Goal: Task Accomplishment & Management: Manage account settings

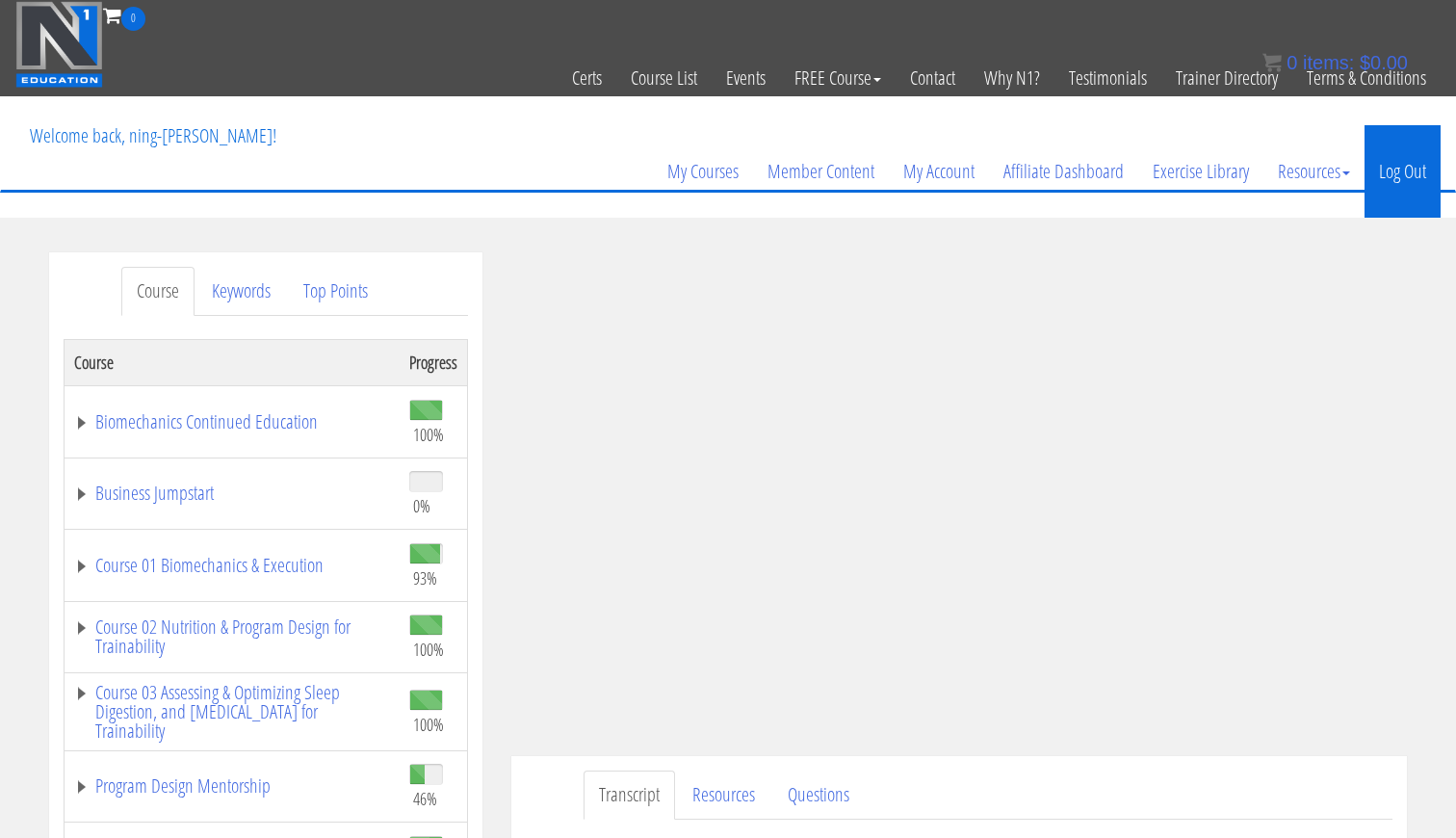
click at [1406, 161] on link "Log Out" at bounding box center [1403, 171] width 76 height 93
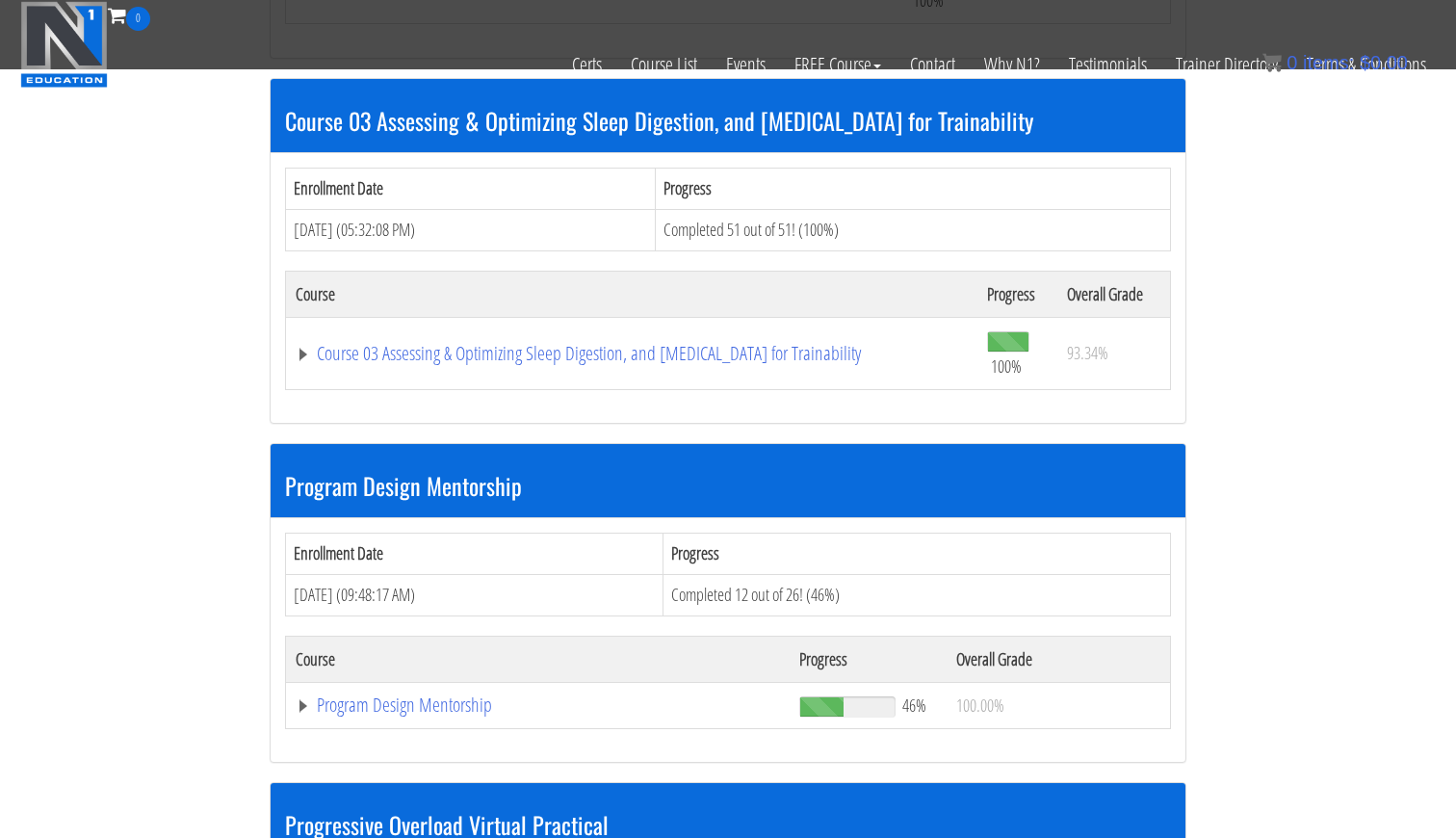
scroll to position [1617, 0]
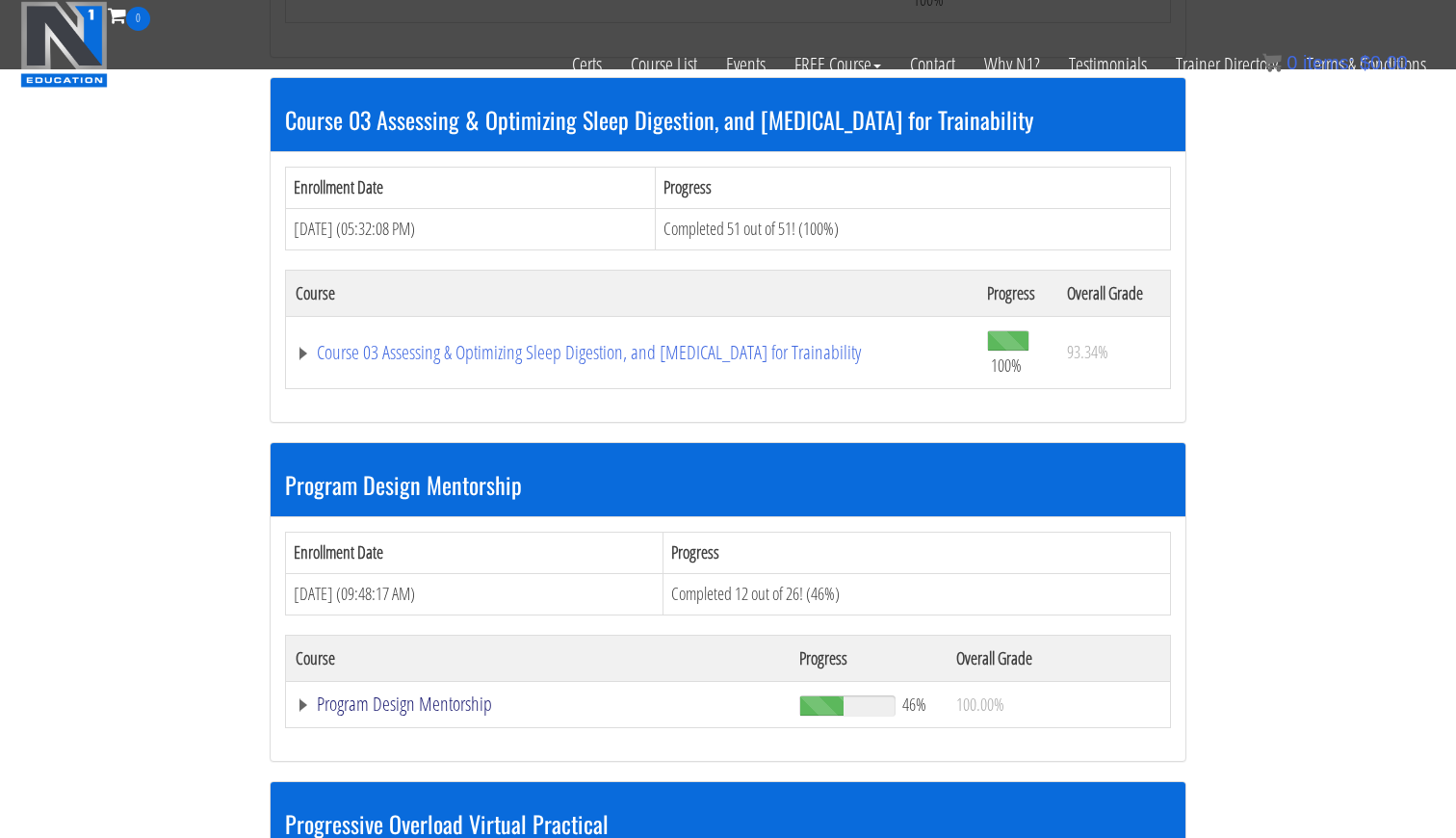
click at [446, 695] on link "Program Design Mentorship" at bounding box center [538, 703] width 484 height 19
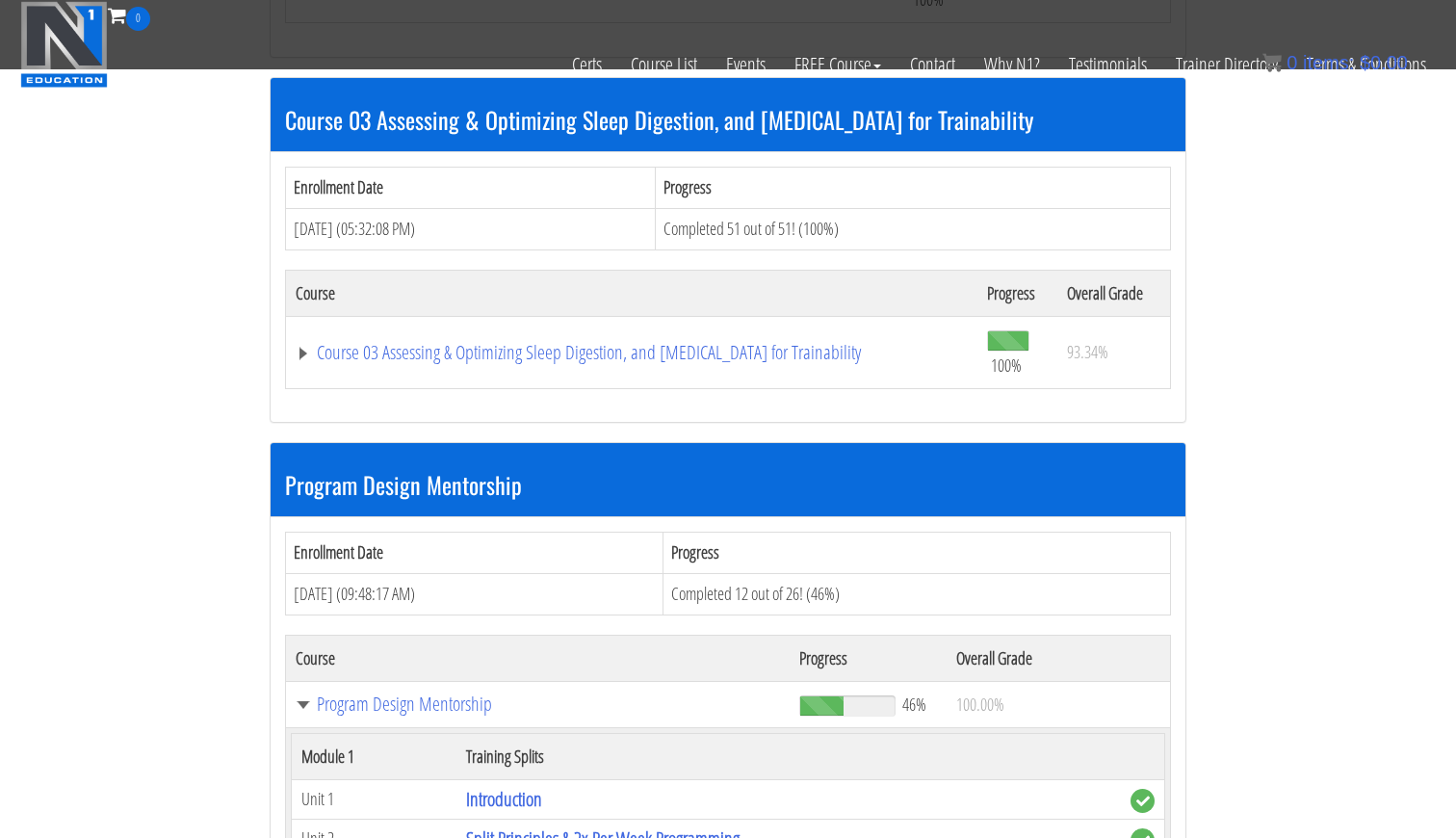
scroll to position [2517, 0]
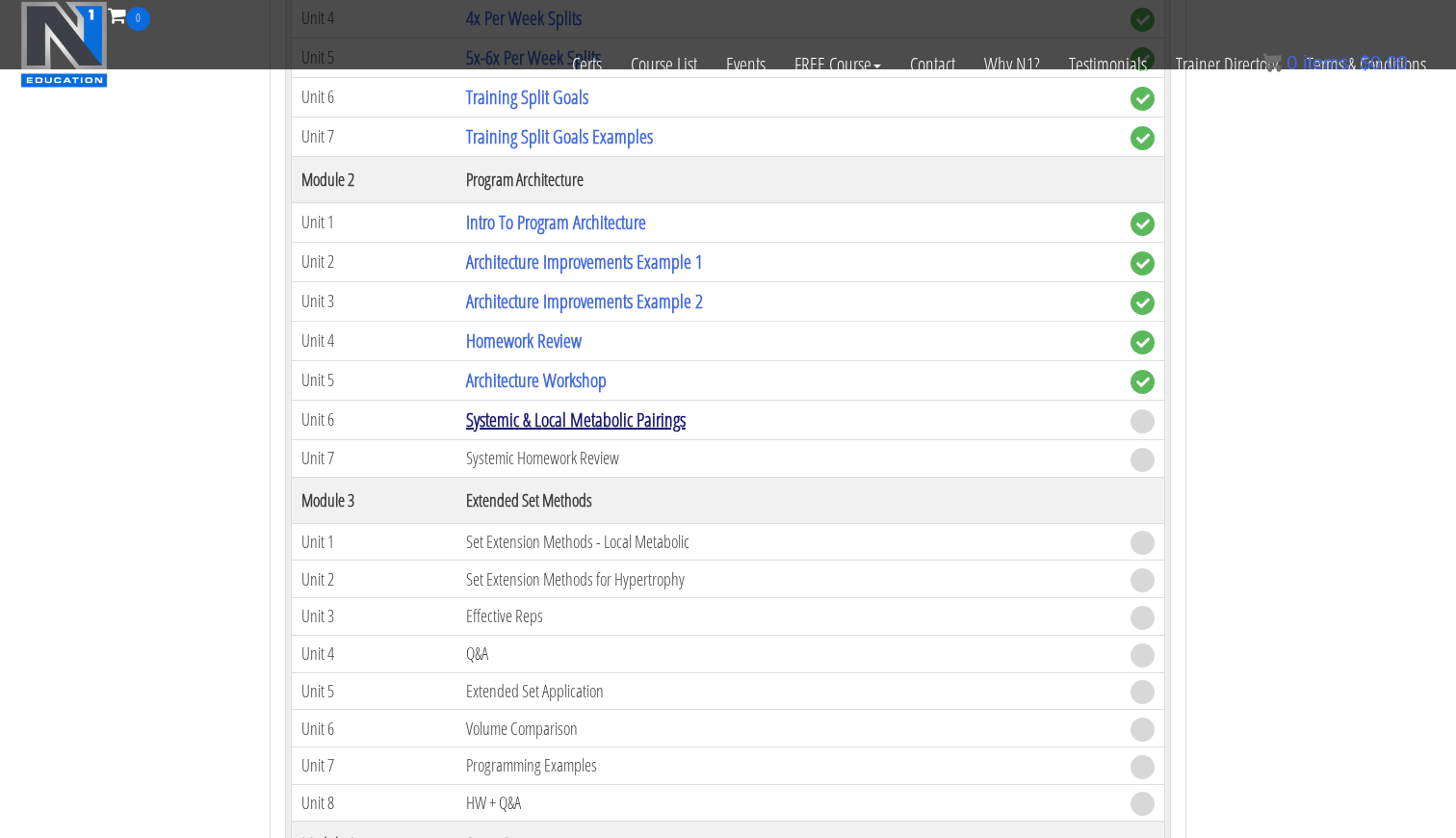
click at [649, 407] on link "Systemic & Local Metabolic Pairings" at bounding box center [576, 419] width 219 height 26
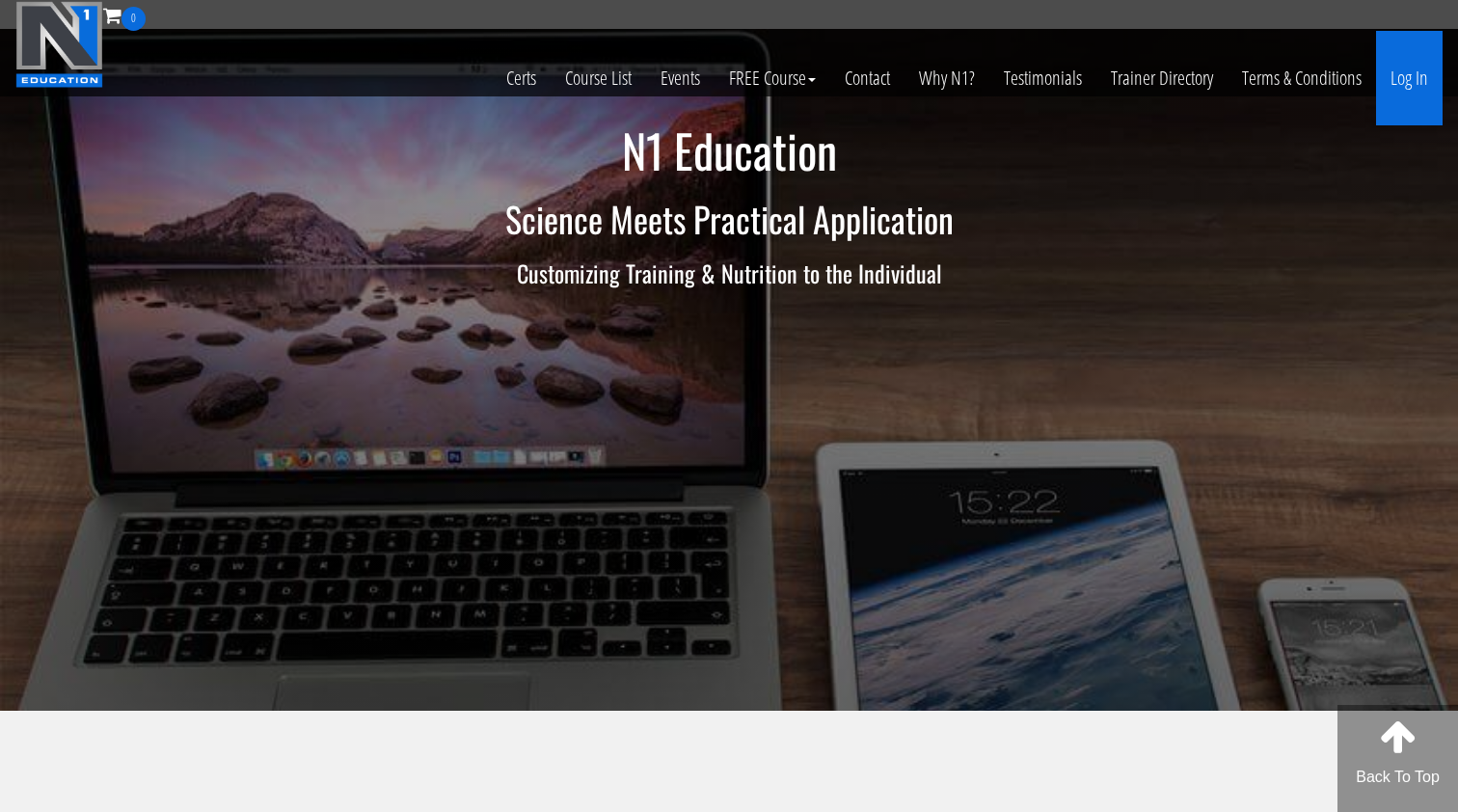
click at [1395, 86] on link "Log In" at bounding box center [1409, 78] width 67 height 95
click at [1400, 103] on link "Log In" at bounding box center [1409, 78] width 67 height 95
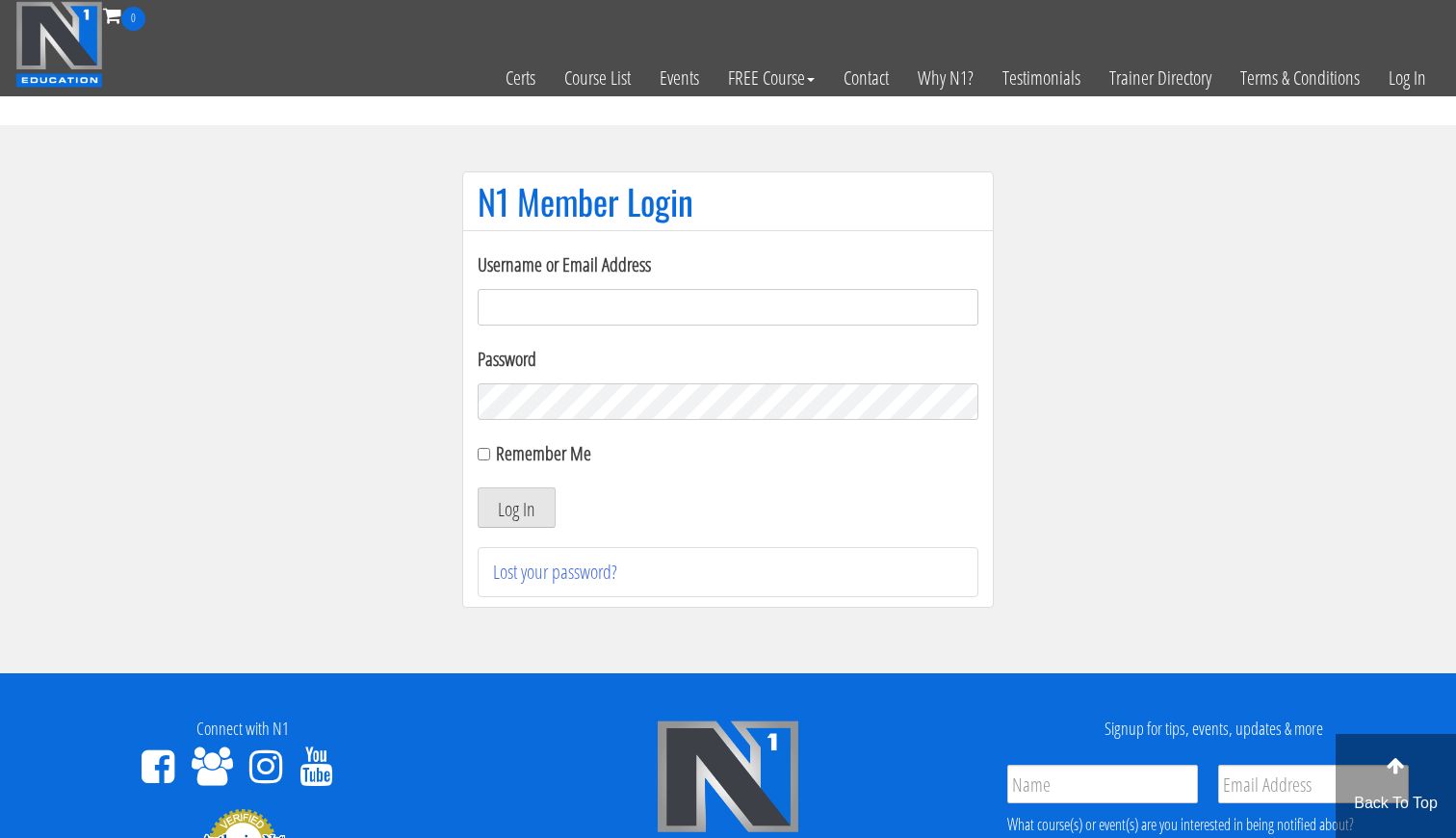
type input "gn01766500@gmail.com"
click at [516, 507] on button "Log In" at bounding box center [516, 507] width 78 height 41
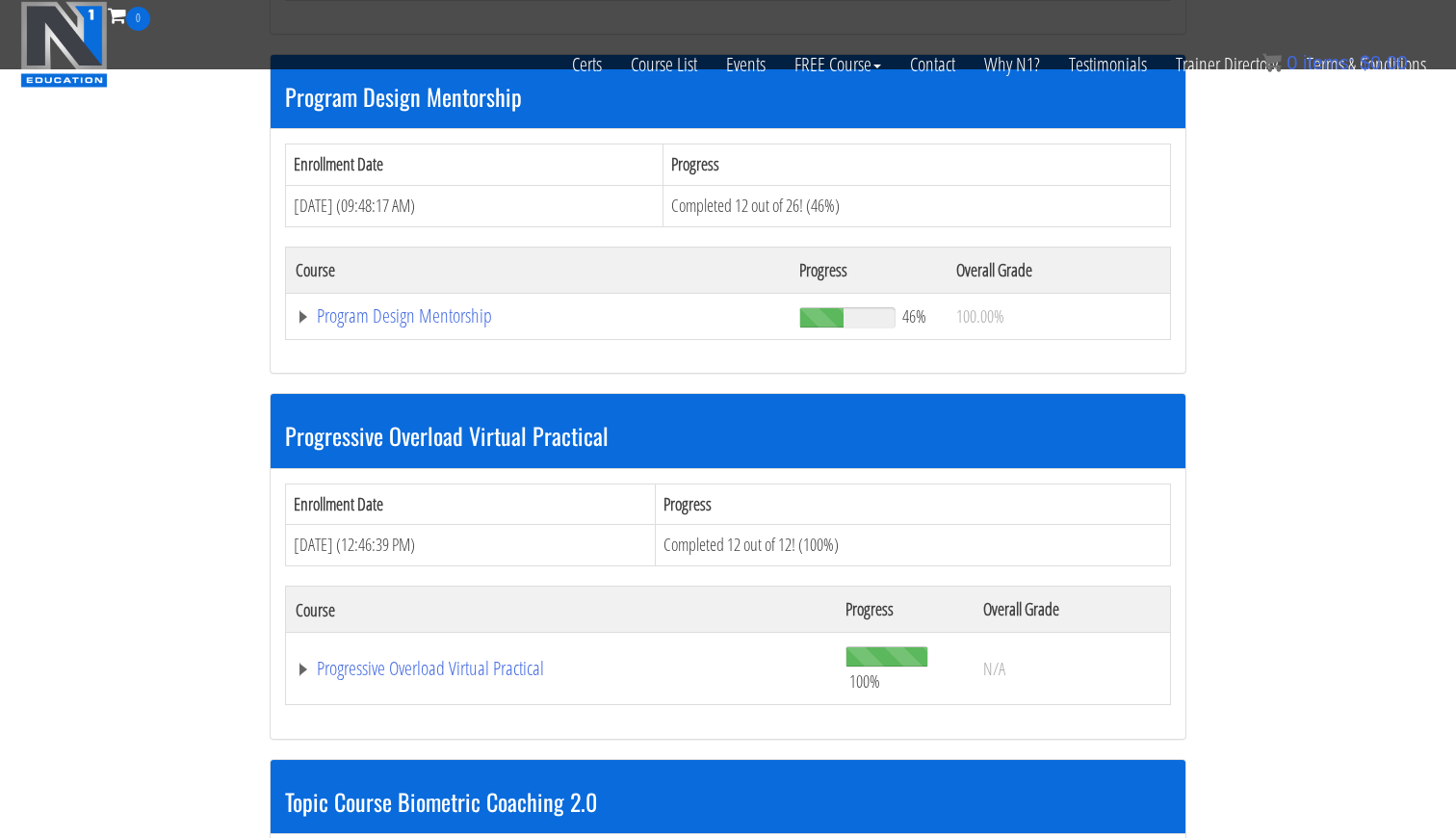
scroll to position [1991, 0]
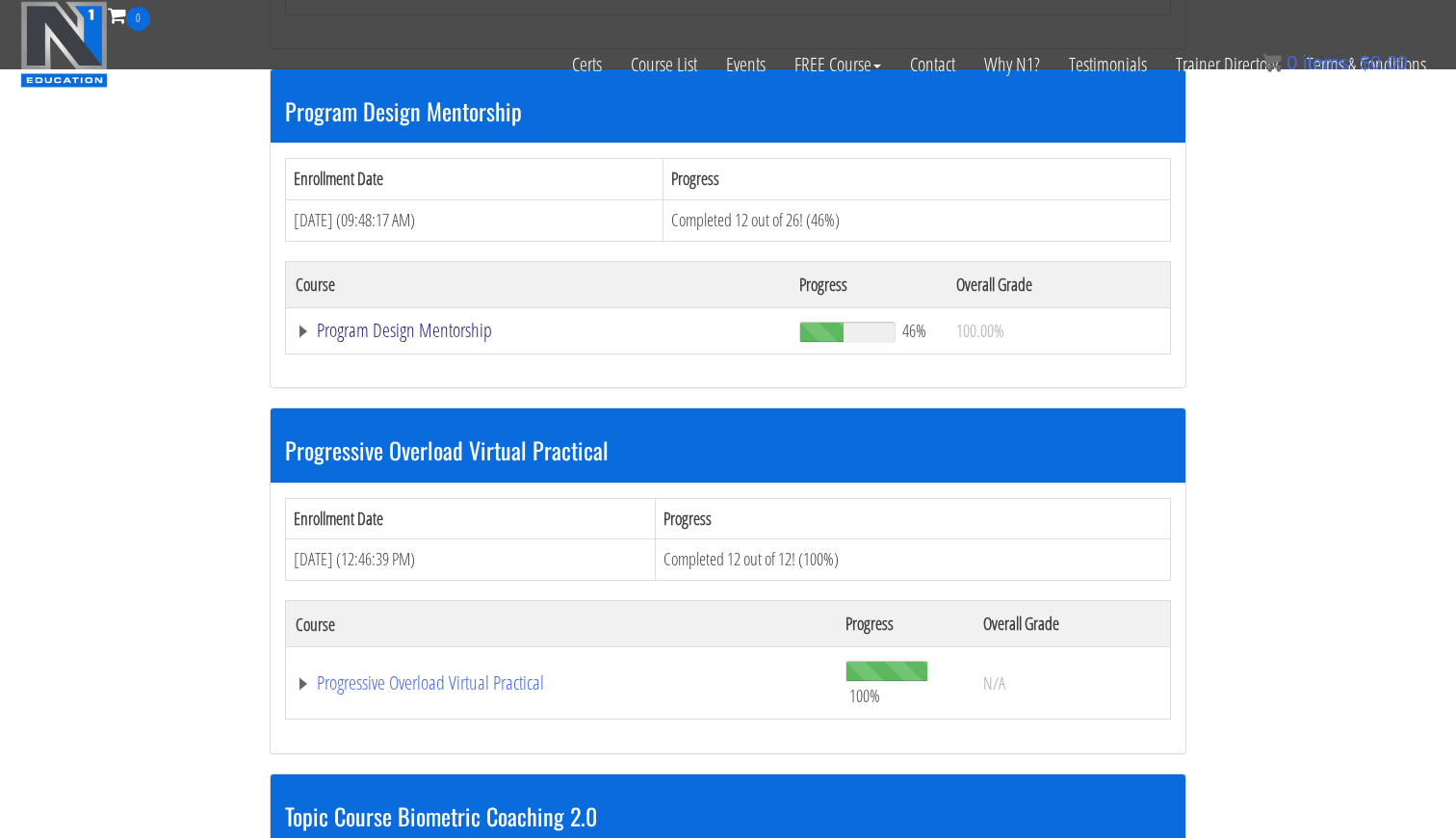
click at [486, 321] on link "Program Design Mentorship" at bounding box center [538, 330] width 484 height 19
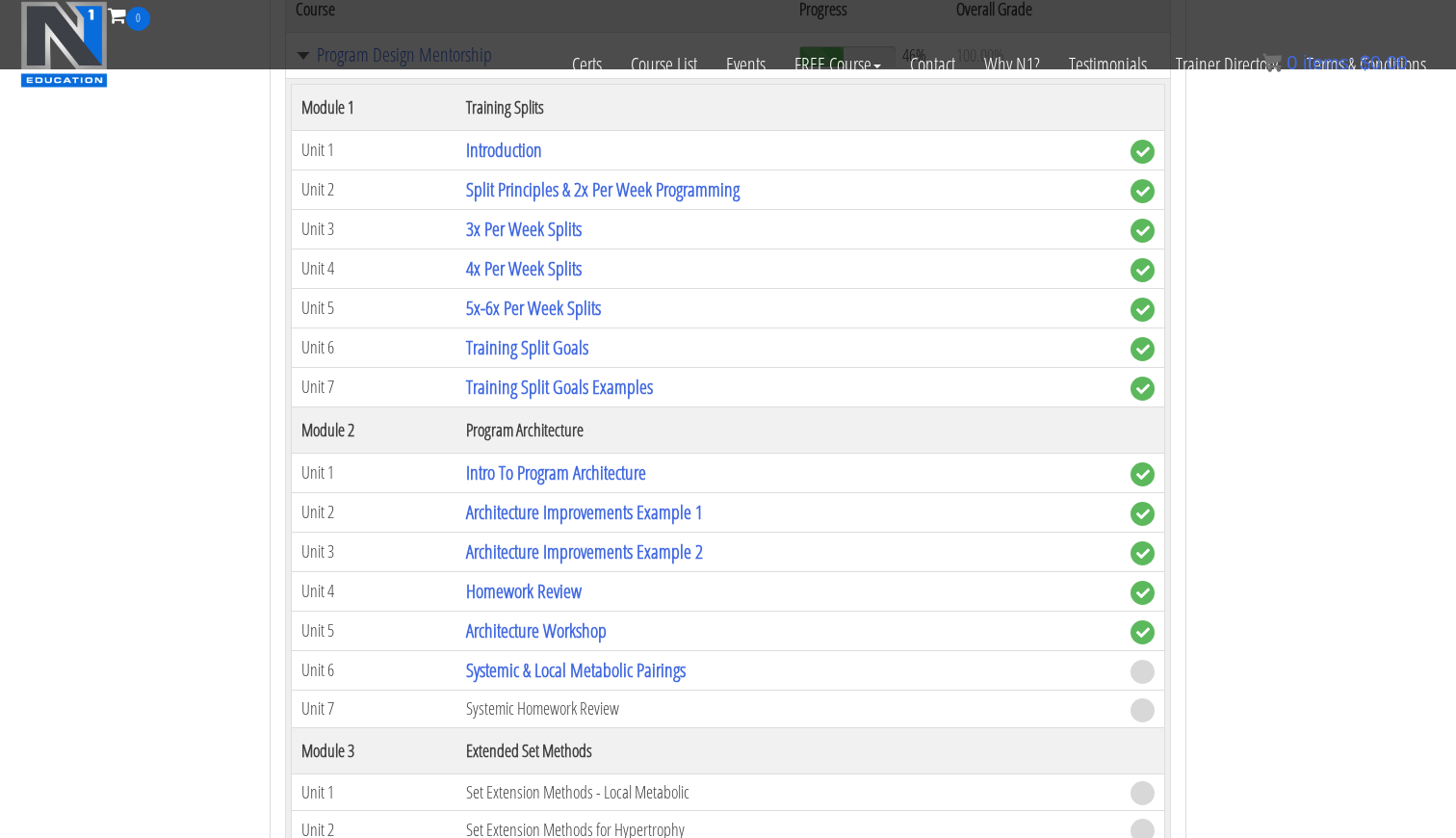
scroll to position [2272, 0]
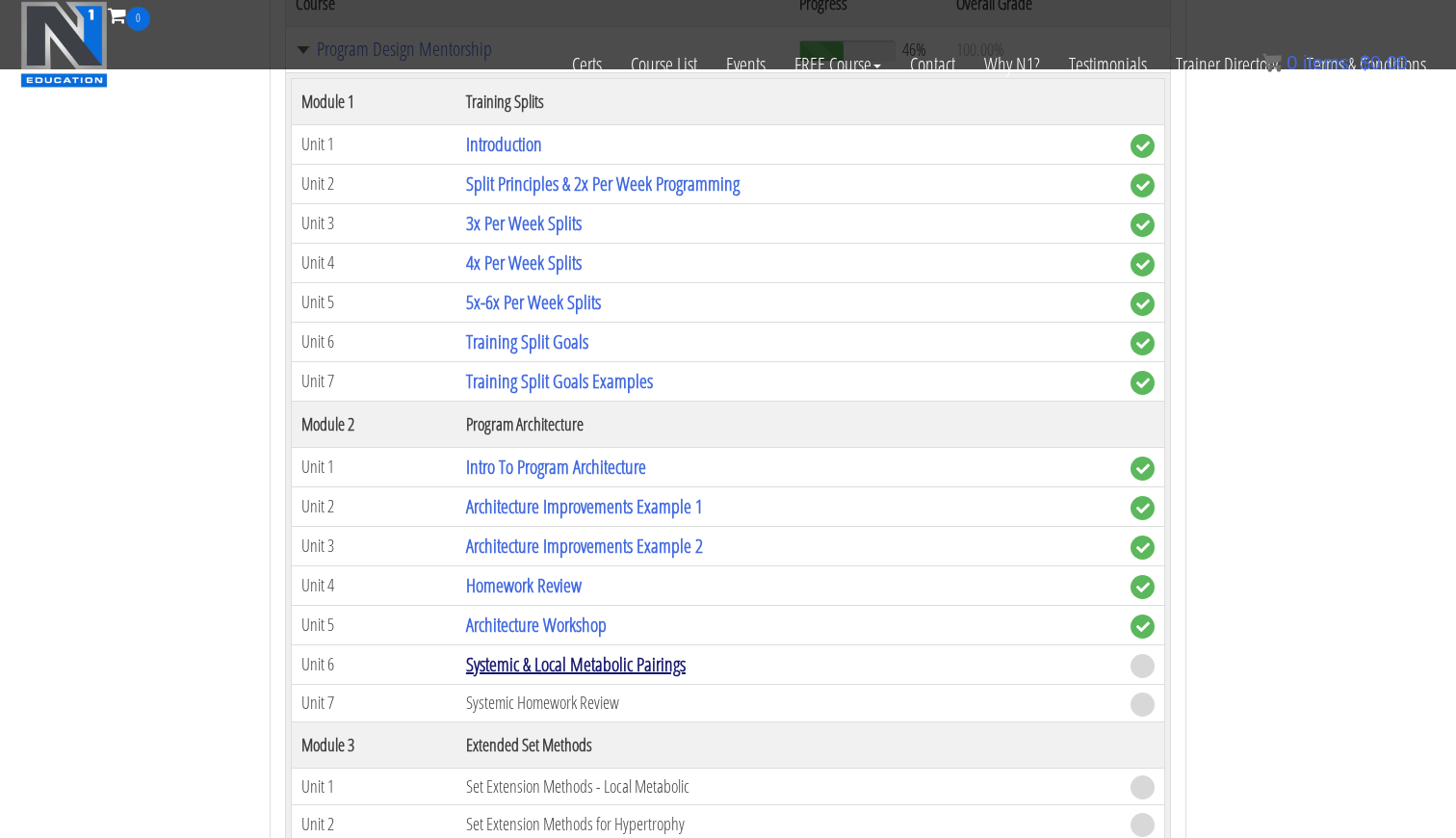
click at [633, 651] on link "Systemic & Local Metabolic Pairings" at bounding box center [576, 664] width 219 height 26
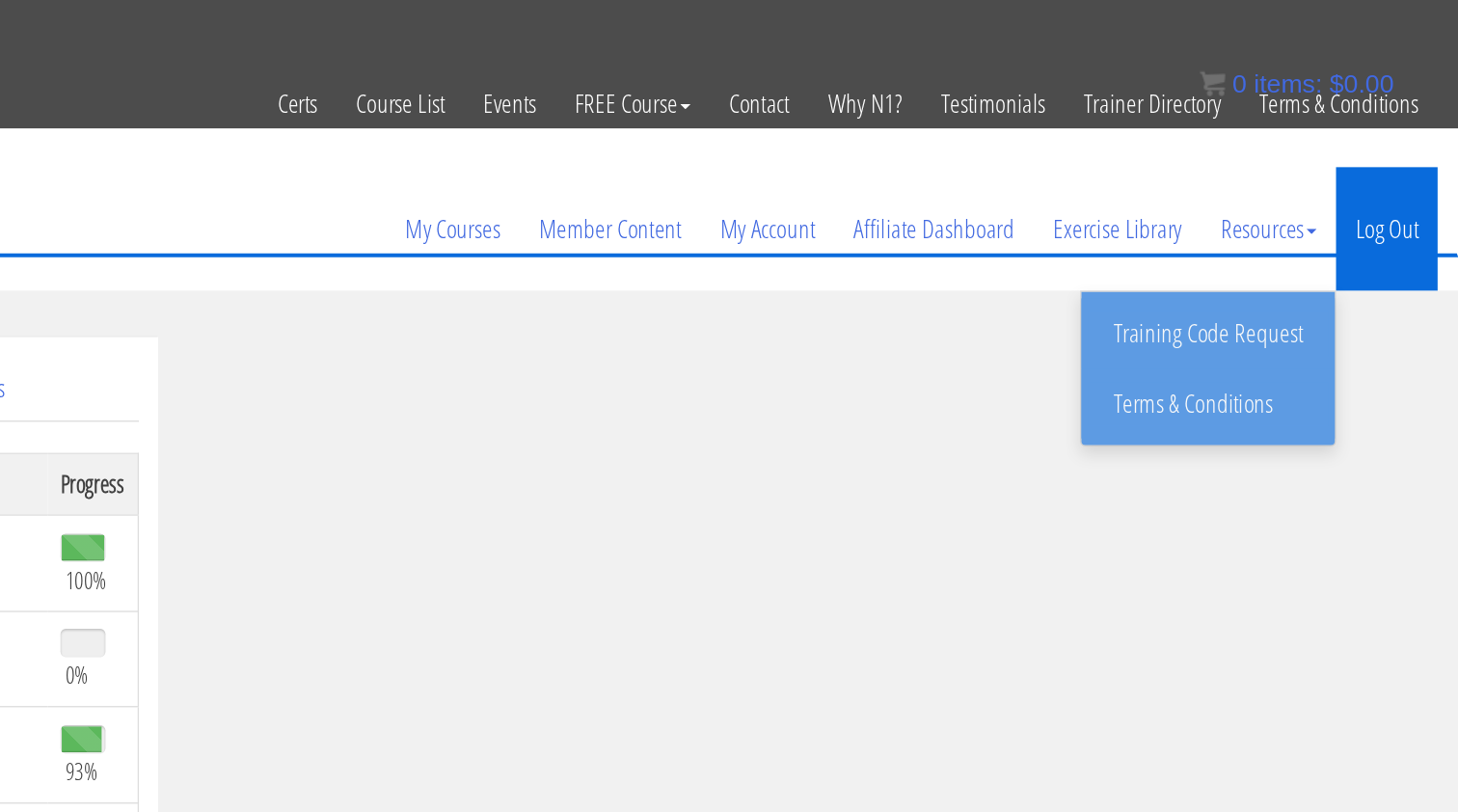
click at [1367, 158] on link "Log Out" at bounding box center [1405, 172] width 76 height 93
